Goal: Book appointment/travel/reservation

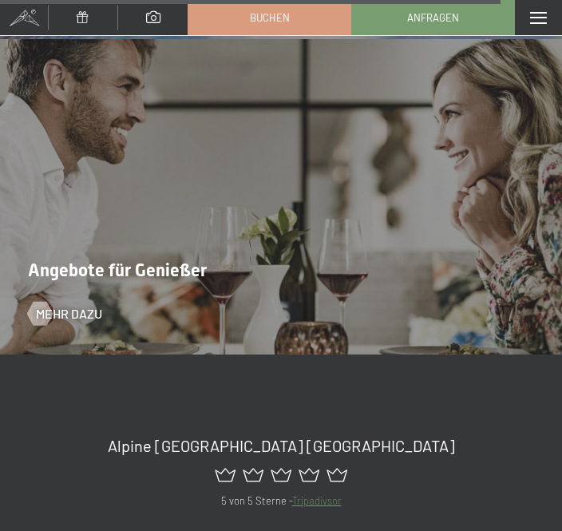
scroll to position [6829, 0]
click at [66, 304] on span "Mehr dazu" at bounding box center [69, 313] width 66 height 18
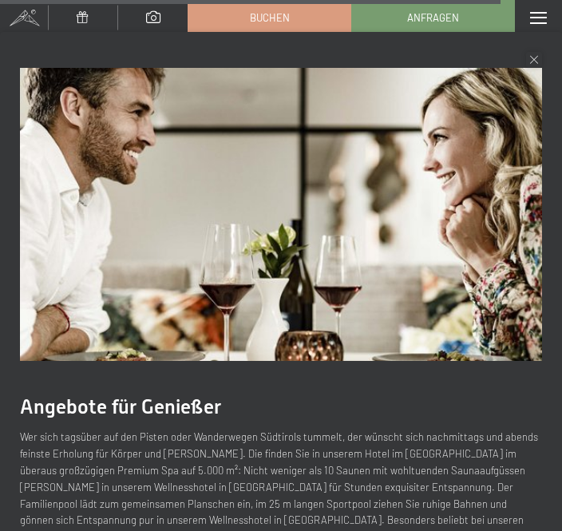
scroll to position [0, 0]
click at [461, 5] on link "Anfragen" at bounding box center [433, 18] width 162 height 34
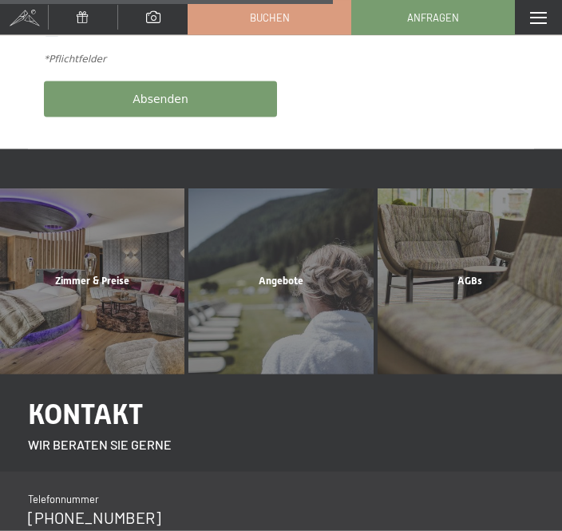
scroll to position [825, 0]
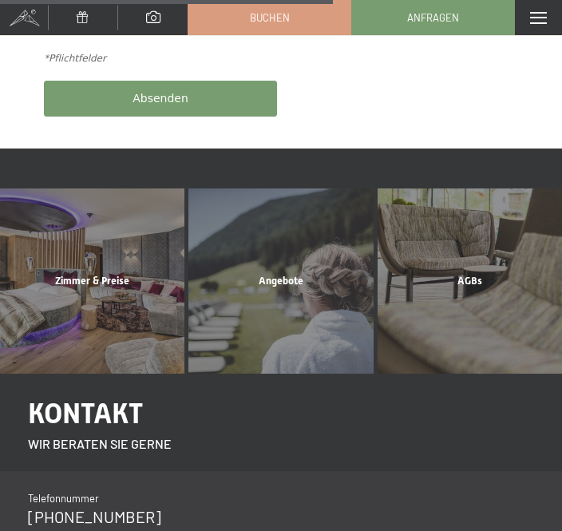
click at [89, 295] on div "Zimmer & Preise Mehr erfahren" at bounding box center [92, 281] width 189 height 185
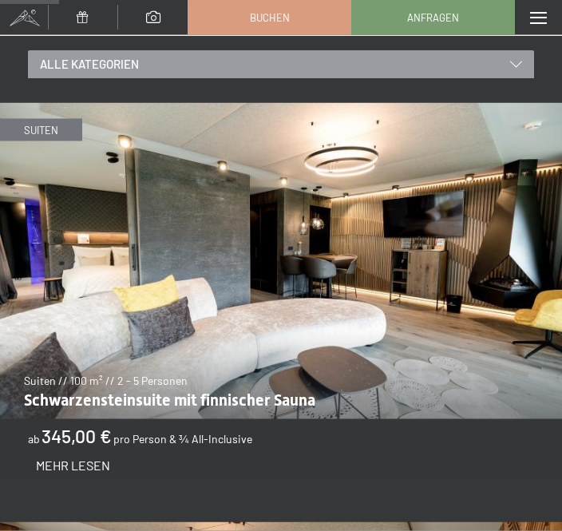
scroll to position [785, 0]
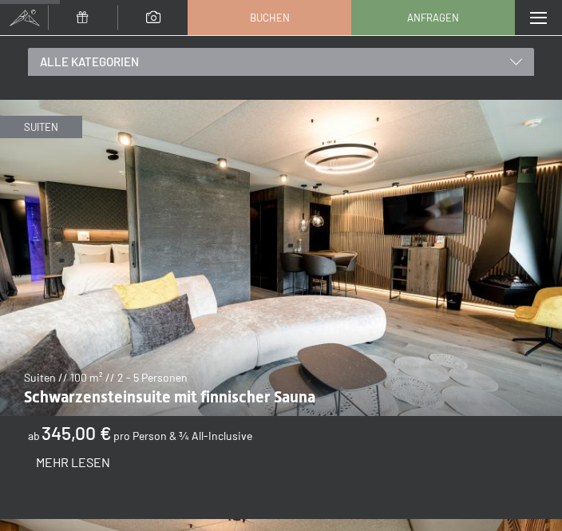
click at [523, 50] on div "alle Kategorien" at bounding box center [281, 62] width 506 height 28
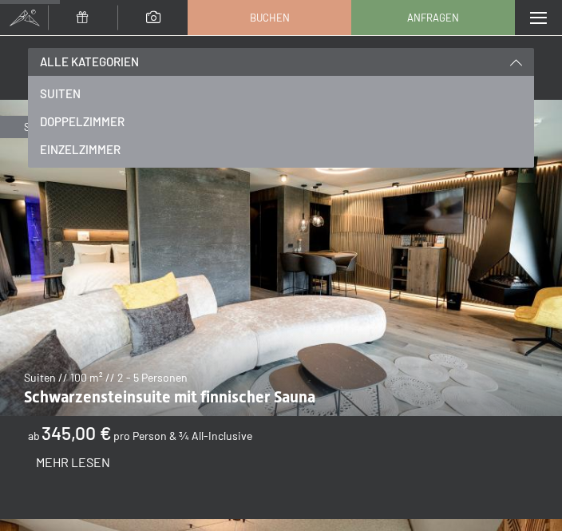
click at [106, 113] on span "Doppelzimmer" at bounding box center [82, 121] width 85 height 17
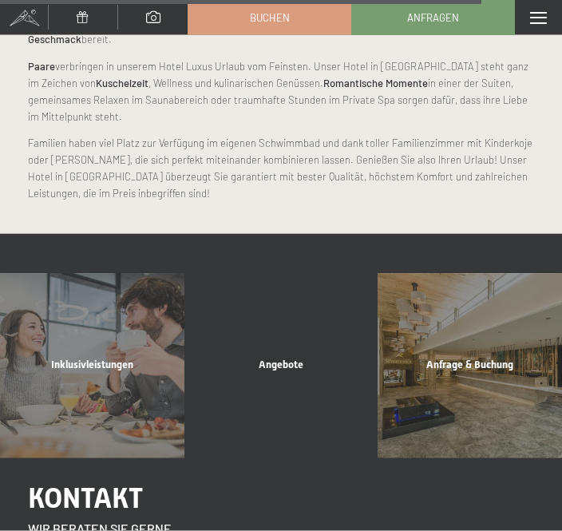
scroll to position [3147, 0]
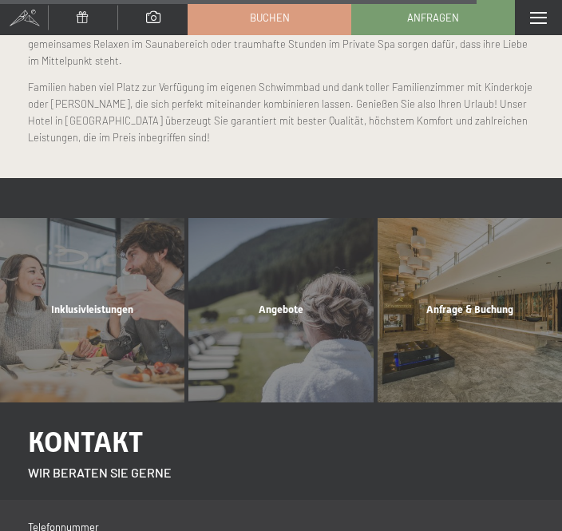
click at [296, 290] on div "Angebote Mehr erfahren" at bounding box center [281, 310] width 189 height 185
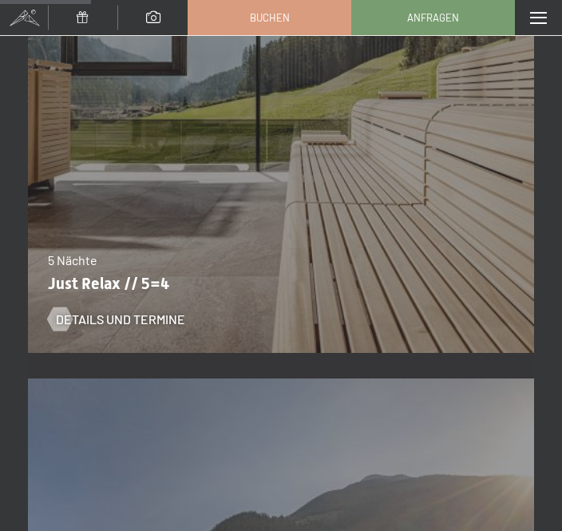
scroll to position [1483, 0]
click at [117, 297] on div "Details und Termine" at bounding box center [271, 309] width 447 height 42
click at [105, 316] on span "Details und Termine" at bounding box center [120, 320] width 129 height 18
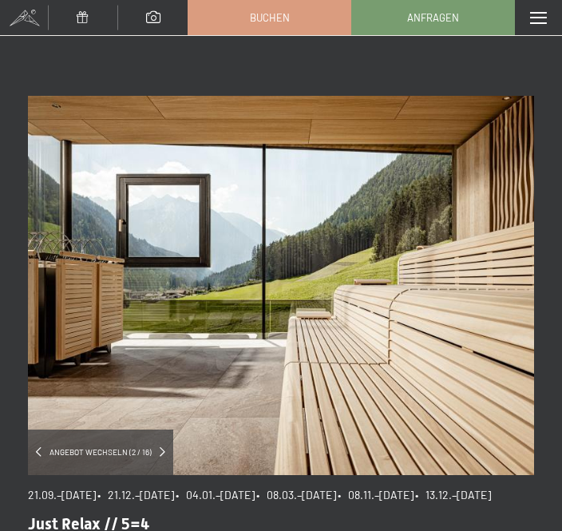
click at [163, 453] on span at bounding box center [163, 452] width 6 height 10
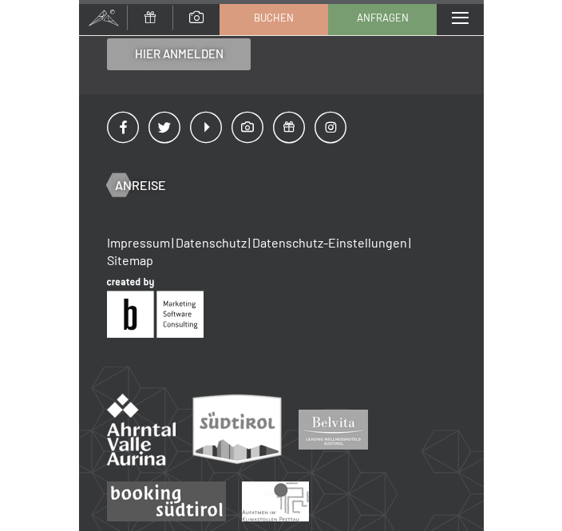
scroll to position [1830, 0]
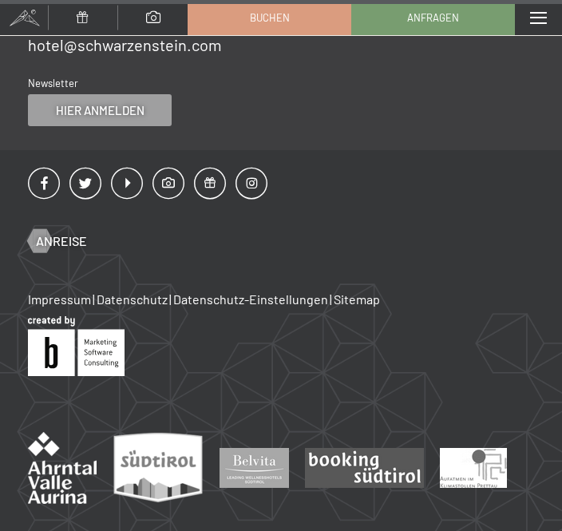
click at [452, 18] on span "Anfragen" at bounding box center [433, 17] width 52 height 14
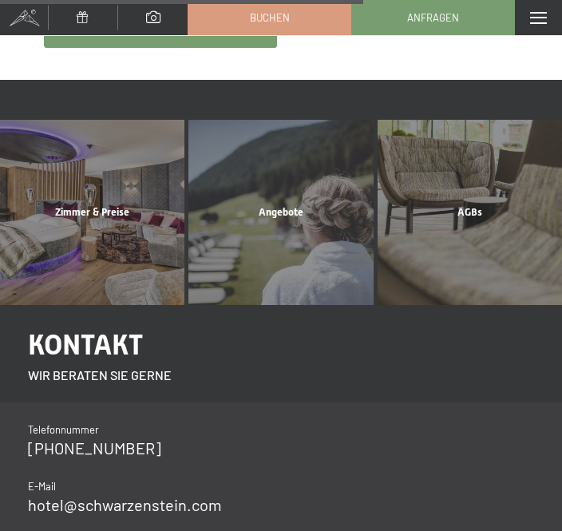
scroll to position [923, 0]
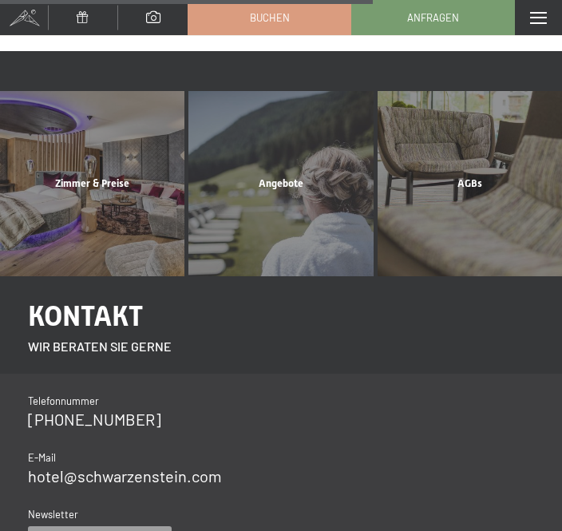
click at [269, 200] on div "Angebote Mehr erfahren" at bounding box center [281, 183] width 189 height 185
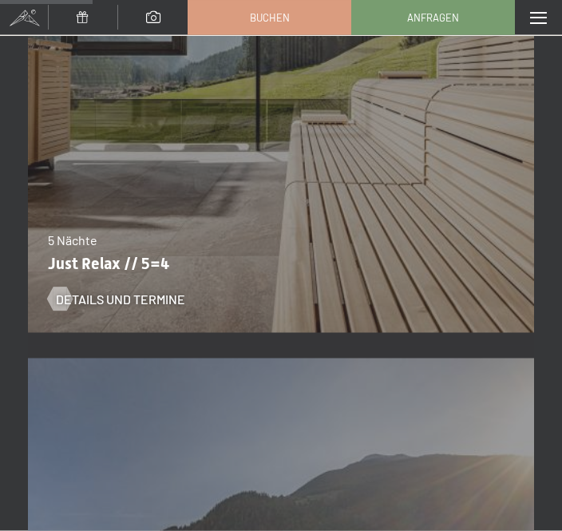
scroll to position [1505, 0]
click at [145, 261] on p "Just Relax // 5=4" at bounding box center [277, 262] width 459 height 19
click at [126, 303] on span "Details und Termine" at bounding box center [120, 299] width 129 height 18
